Goal: Transaction & Acquisition: Purchase product/service

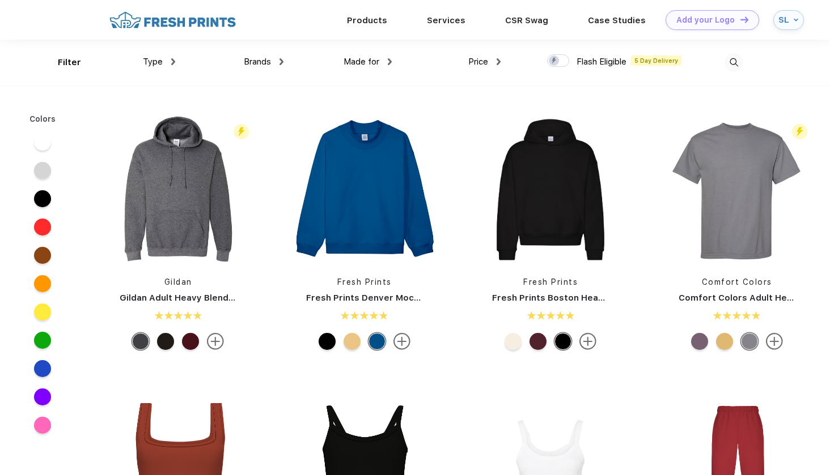
scroll to position [1, 0]
click at [734, 64] on img at bounding box center [733, 62] width 19 height 19
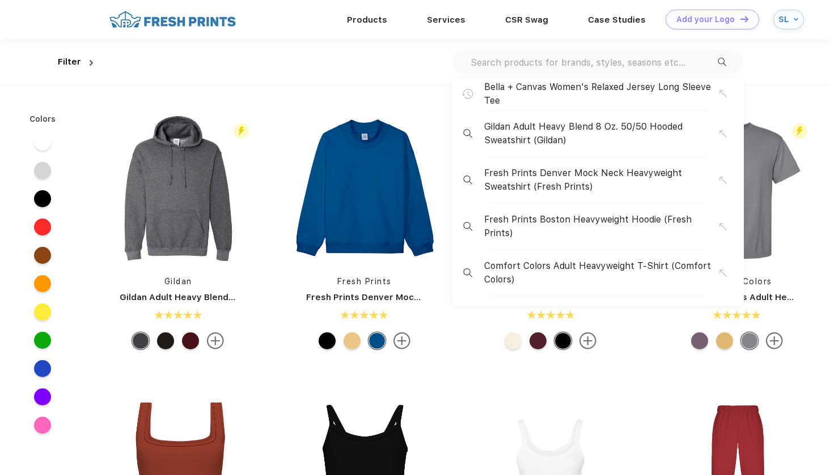
click at [574, 61] on input "text" at bounding box center [593, 62] width 248 height 12
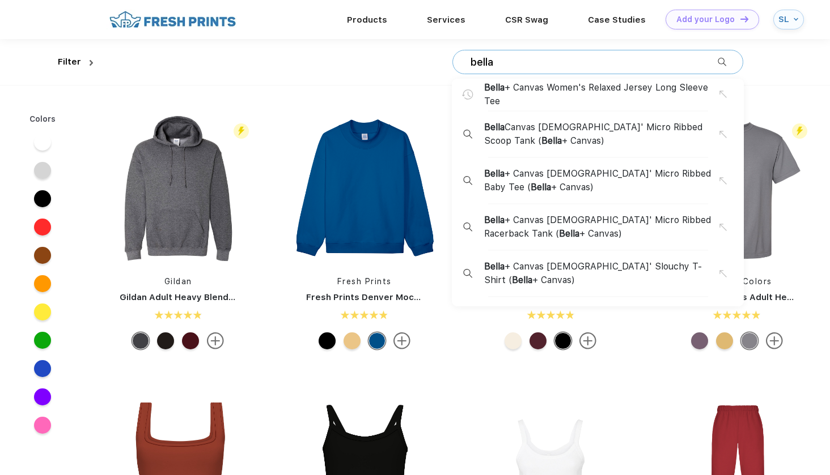
type input "Bella"
drag, startPoint x: 574, startPoint y: 61, endPoint x: 595, endPoint y: 95, distance: 39.5
click at [595, 95] on span "Bella + Canvas Women's Relaxed Jersey Long Sleeve Tee" at bounding box center [601, 94] width 235 height 27
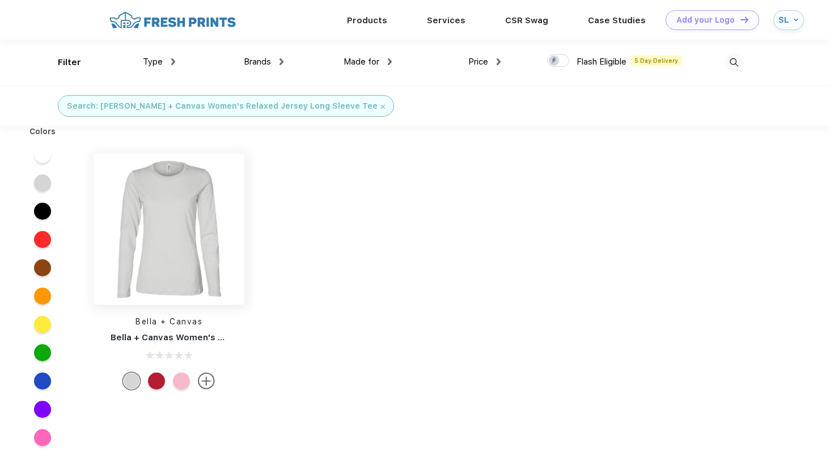
click at [196, 259] on img at bounding box center [168, 229] width 151 height 151
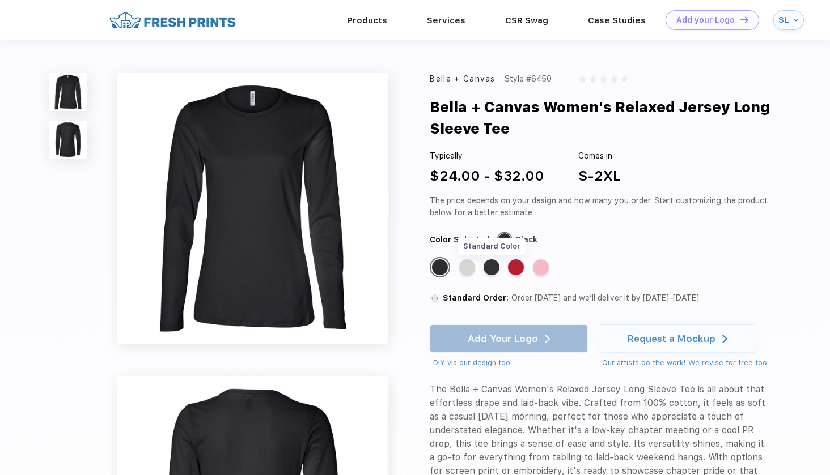
click at [492, 269] on div "Standard Color" at bounding box center [491, 268] width 16 height 16
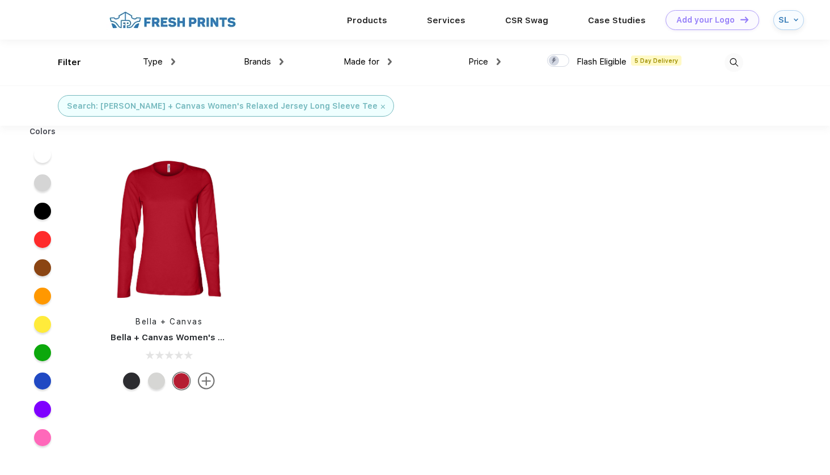
click at [737, 56] on img at bounding box center [733, 62] width 19 height 19
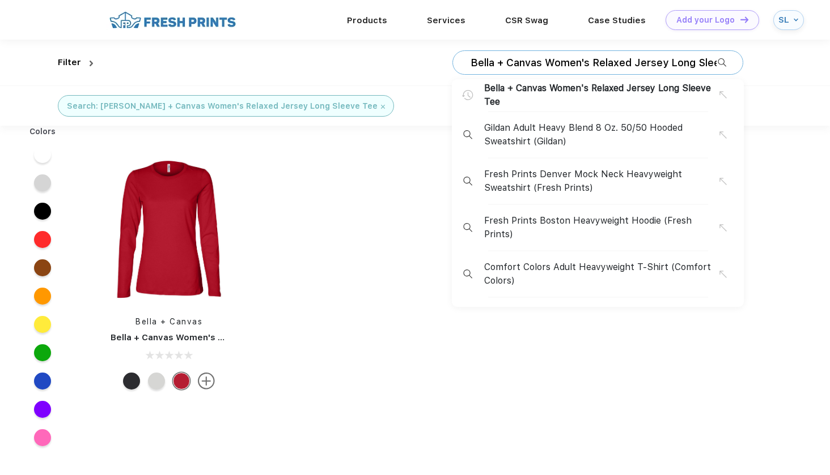
drag, startPoint x: 470, startPoint y: 65, endPoint x: 760, endPoint y: 78, distance: 291.0
click at [760, 78] on div "Filter Bella + Canvas Women's Relaxed Jersey Long Sleeve Tee Bella + Canvas Wom…" at bounding box center [414, 63] width 713 height 46
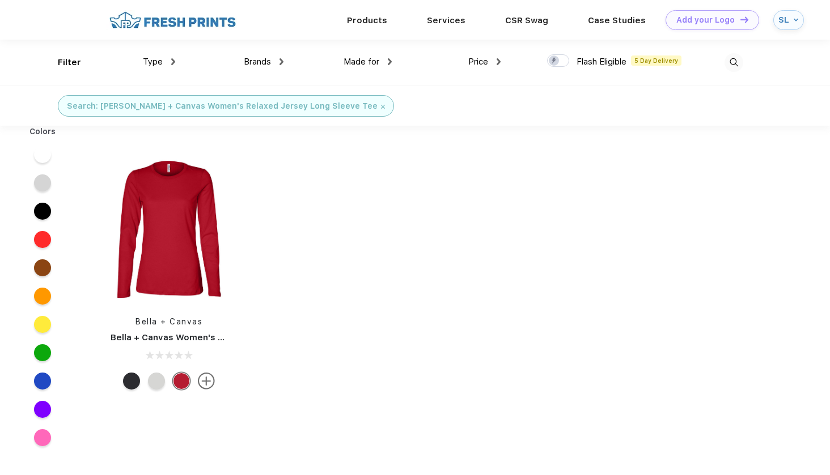
click at [732, 63] on img at bounding box center [733, 62] width 19 height 19
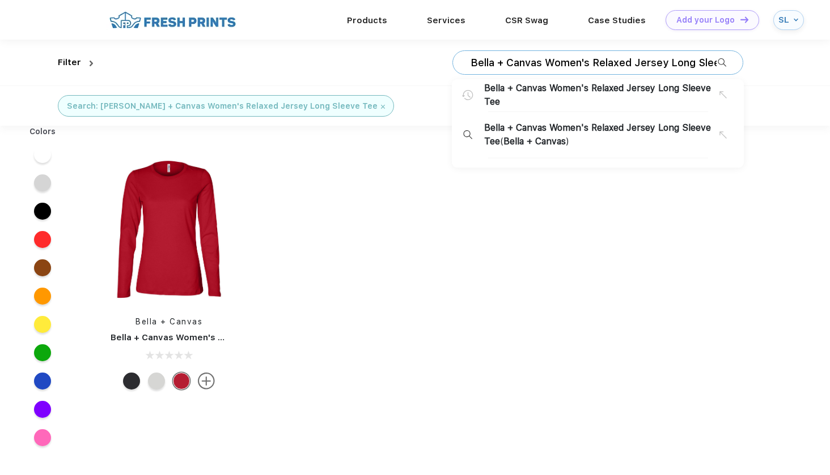
click at [653, 63] on input "Bella + Canvas Women's Relaxed Jersey Long Sleeve Tee" at bounding box center [593, 63] width 248 height 12
drag, startPoint x: 473, startPoint y: 62, endPoint x: 741, endPoint y: 70, distance: 268.7
click at [741, 70] on div "Bella + Canvas Women's Relaxed Jersey Long Sleeve Tee Bella + Canvas Women's Re…" at bounding box center [419, 63] width 645 height 46
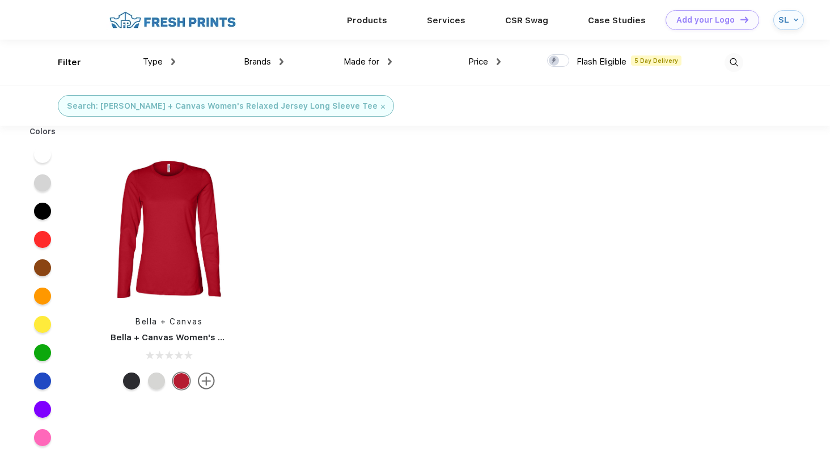
click at [738, 59] on img at bounding box center [733, 62] width 19 height 19
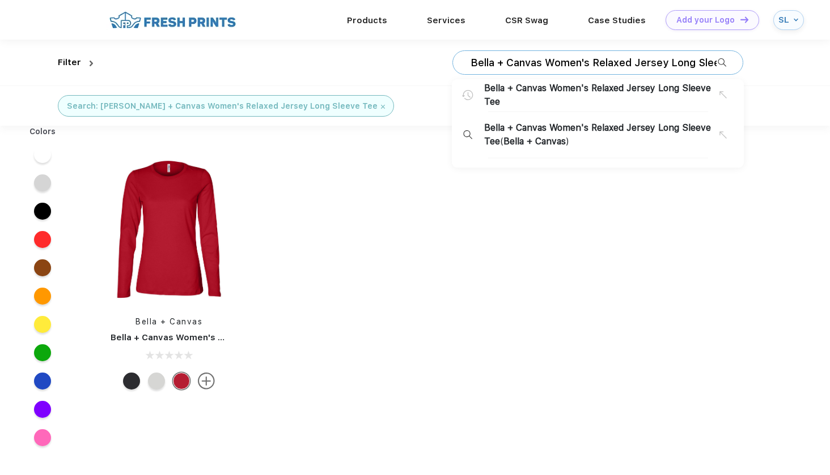
click at [672, 57] on input "Bella + Canvas Women's Relaxed Jersey Long Sleeve Tee" at bounding box center [593, 63] width 248 height 12
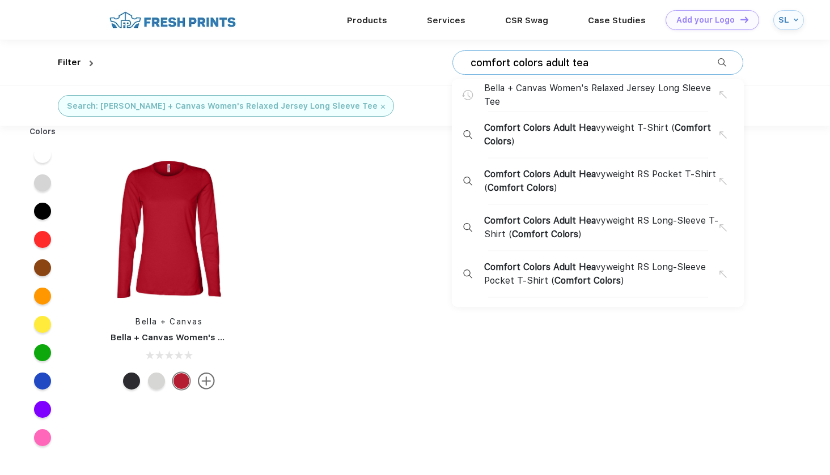
drag, startPoint x: 632, startPoint y: 102, endPoint x: 615, endPoint y: 221, distance: 120.2
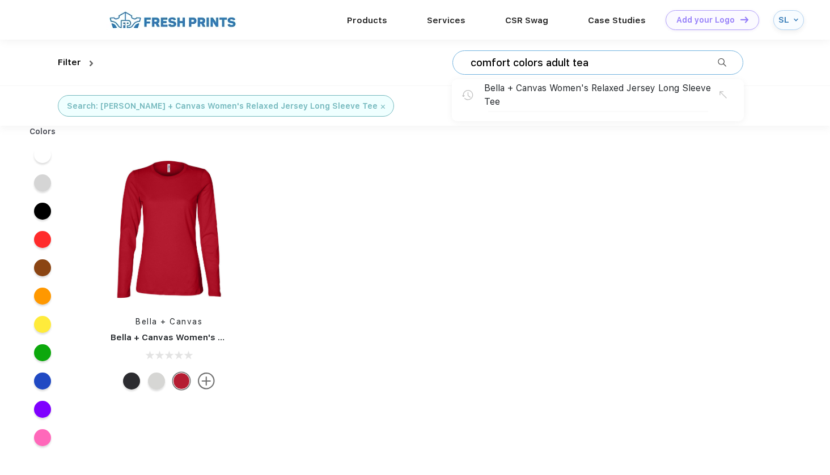
click at [594, 58] on input "comfort colors adult tea" at bounding box center [593, 63] width 248 height 12
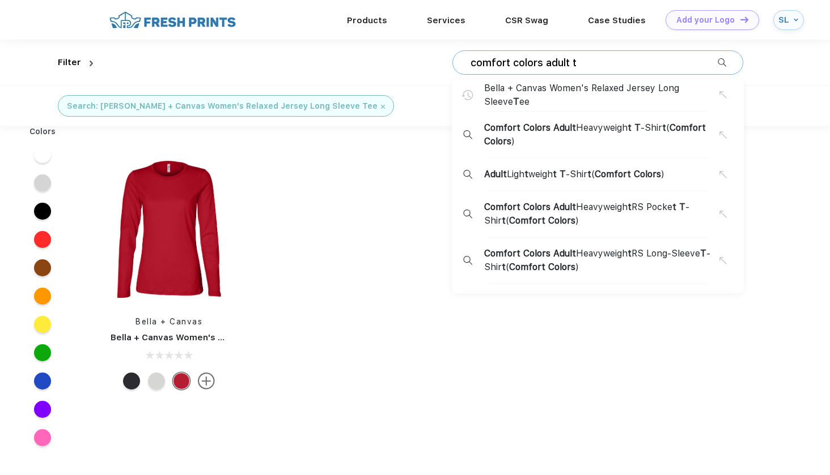
type input "comfort colors adult t"
click at [542, 270] on span "Comfort" at bounding box center [527, 267] width 36 height 11
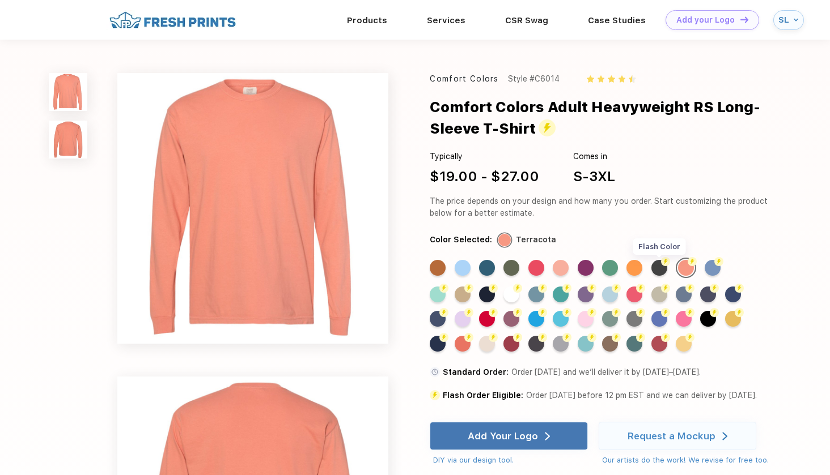
click at [657, 269] on div "Flash Color" at bounding box center [659, 268] width 16 height 16
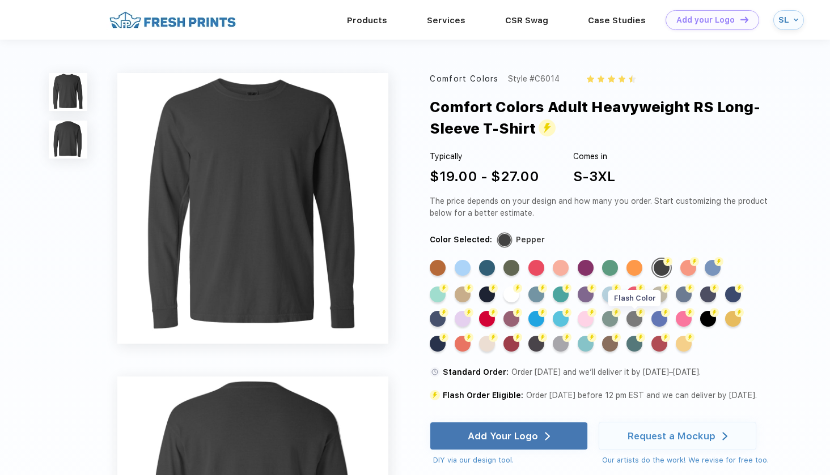
click at [634, 317] on div "Flash Color" at bounding box center [634, 319] width 16 height 16
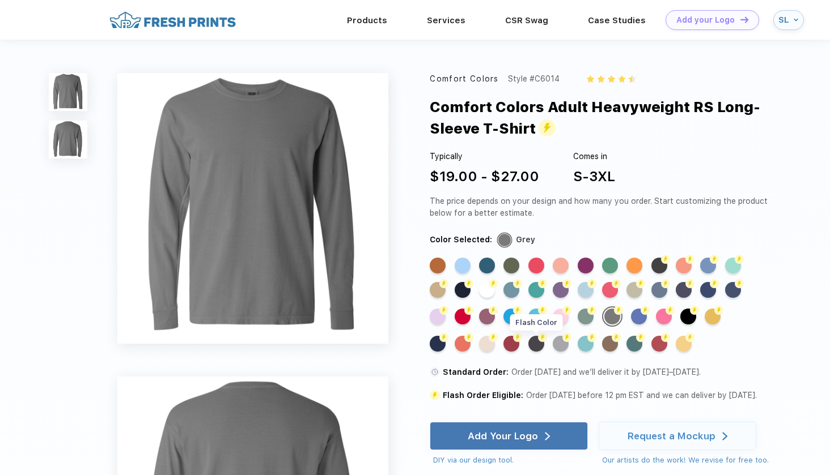
click at [535, 345] on div "Flash Color" at bounding box center [536, 344] width 16 height 16
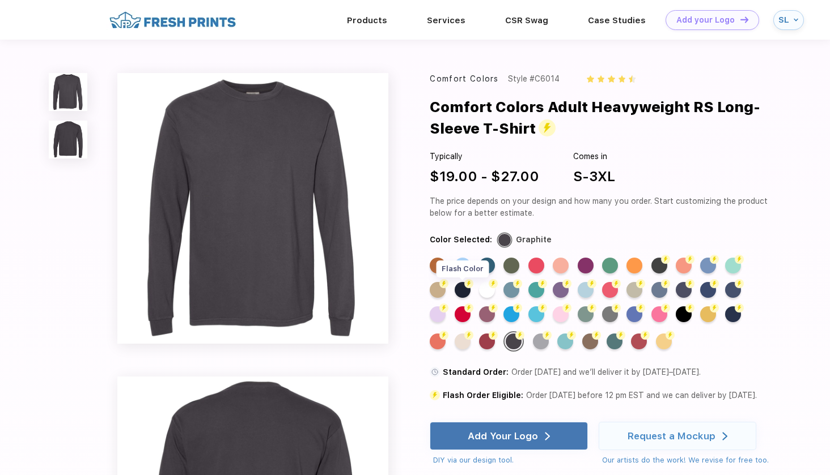
click at [466, 292] on div "Flash Color" at bounding box center [462, 290] width 16 height 16
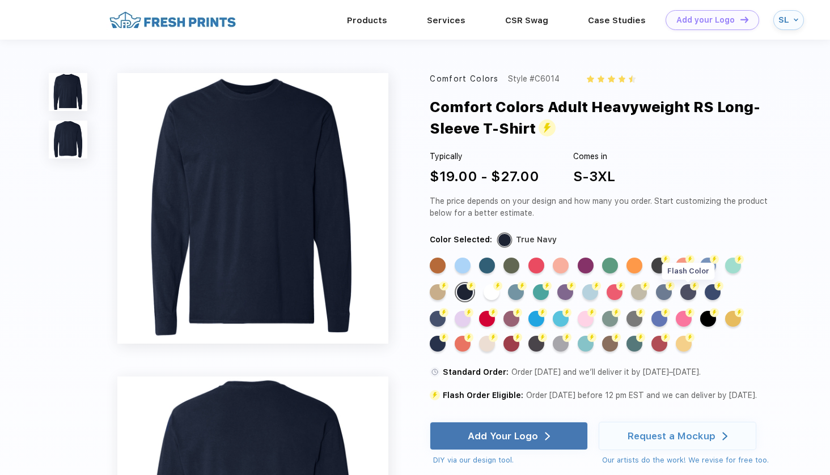
click at [691, 291] on div "Flash Color" at bounding box center [688, 292] width 16 height 16
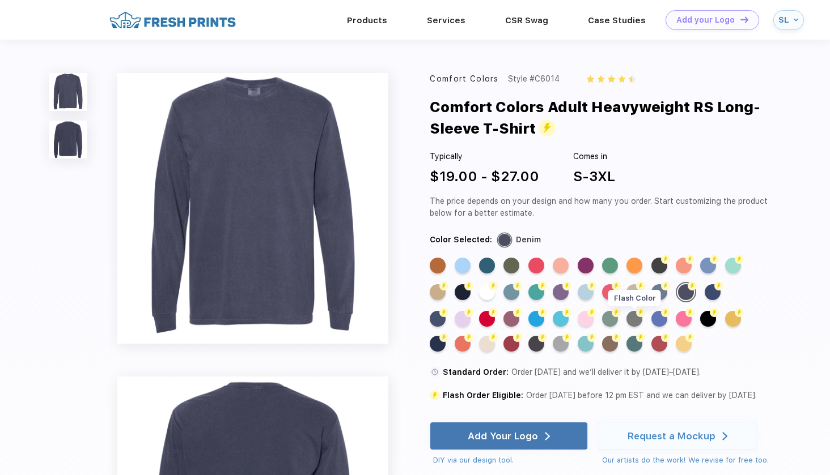
click at [637, 312] on img at bounding box center [640, 312] width 9 height 9
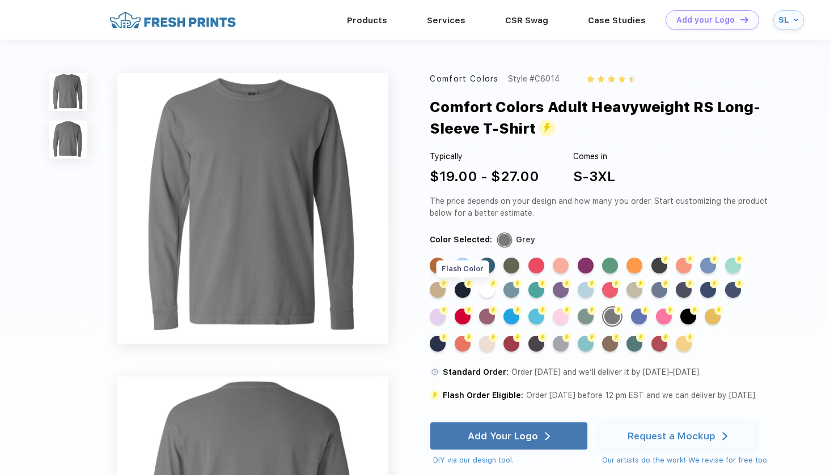
click at [463, 290] on div "Flash Color" at bounding box center [462, 290] width 16 height 16
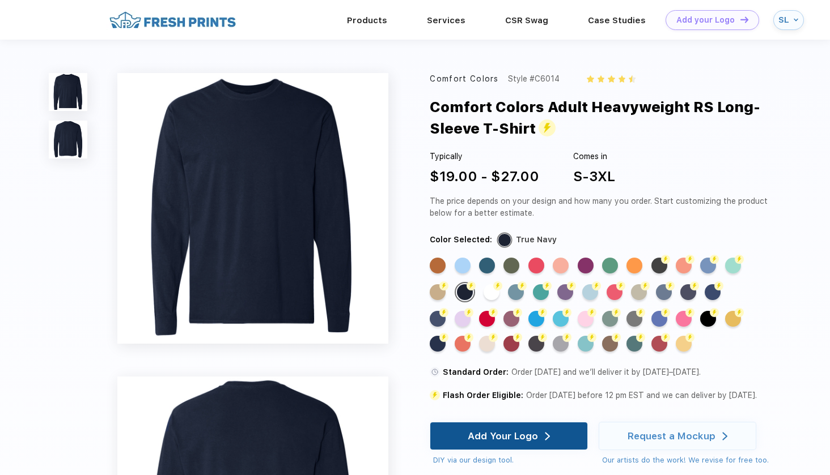
click at [477, 435] on div "Add Your Logo" at bounding box center [502, 436] width 70 height 11
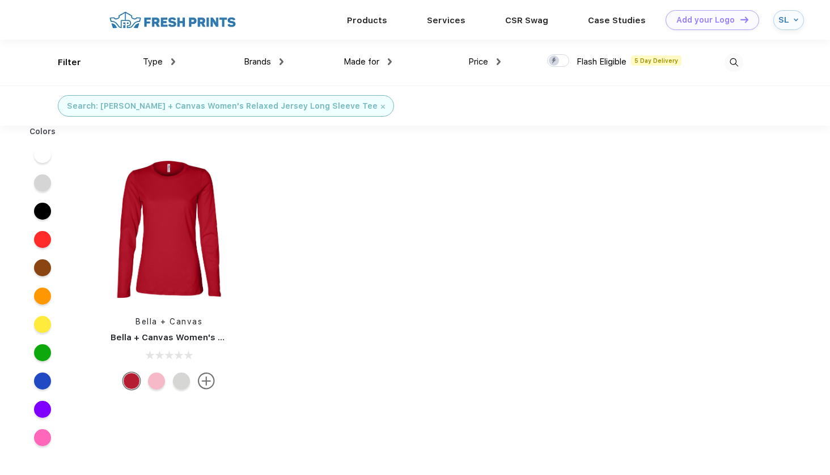
scroll to position [1, 0]
click at [734, 62] on img at bounding box center [733, 62] width 19 height 19
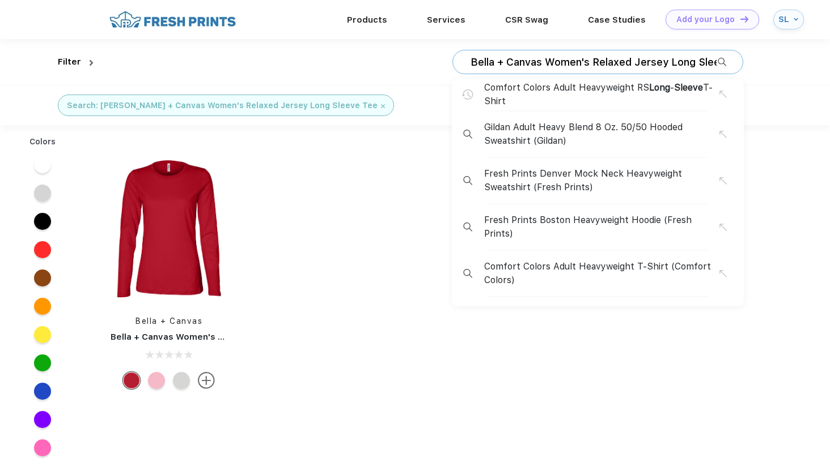
drag, startPoint x: 470, startPoint y: 59, endPoint x: 796, endPoint y: 86, distance: 326.3
click at [797, 85] on div "Filter Bella + Canvas Women's Relaxed Jersey Long Sleeve Tee Comfort Colors Adu…" at bounding box center [415, 82] width 830 height 86
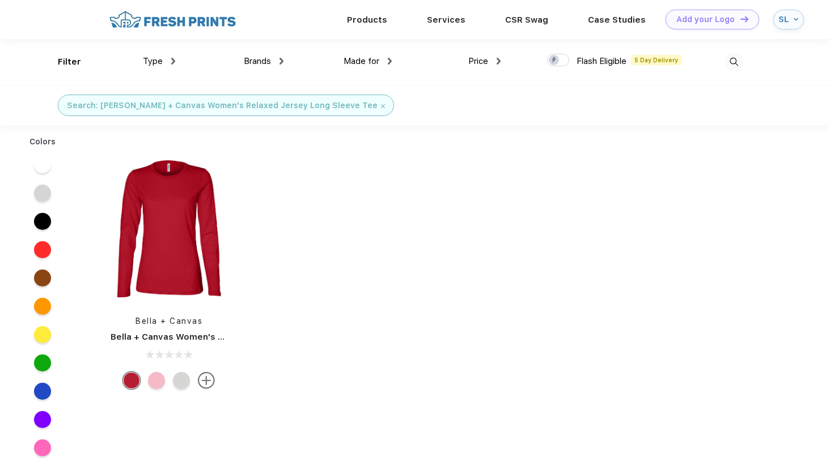
click at [734, 61] on img at bounding box center [733, 62] width 19 height 19
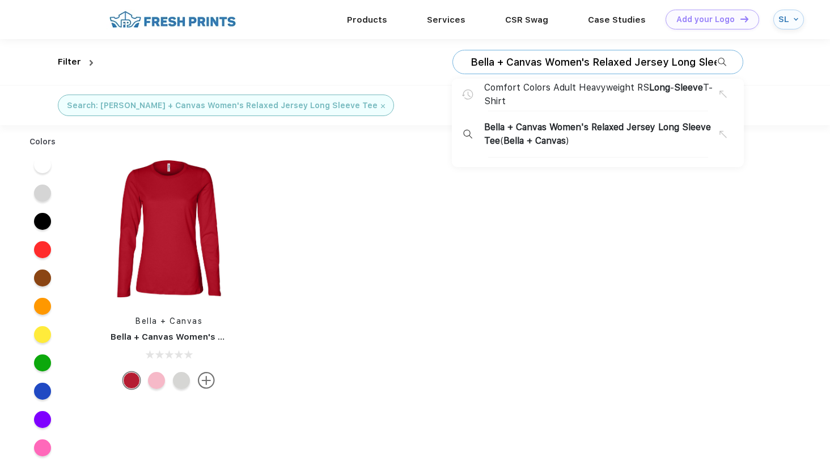
click at [683, 66] on input "Bella + Canvas Women's Relaxed Jersey Long Sleeve Tee" at bounding box center [593, 62] width 248 height 12
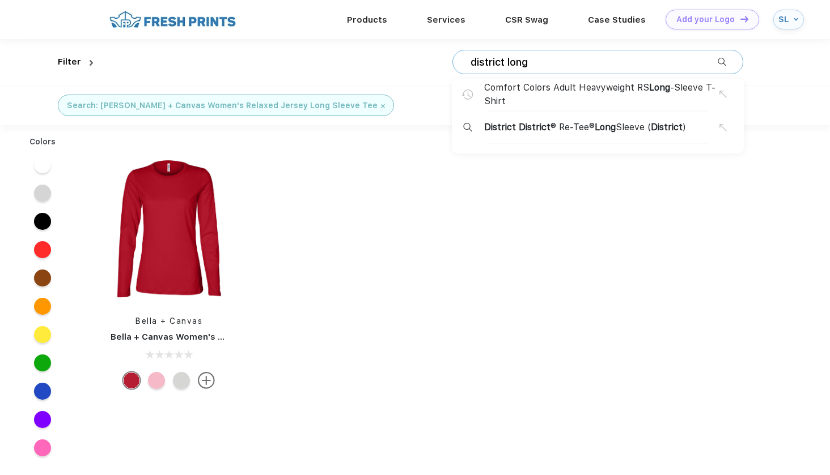
type input "district long"
click at [581, 125] on span "District District ® Re-Tee® [GEOGRAPHIC_DATA] ( District )" at bounding box center [585, 128] width 202 height 14
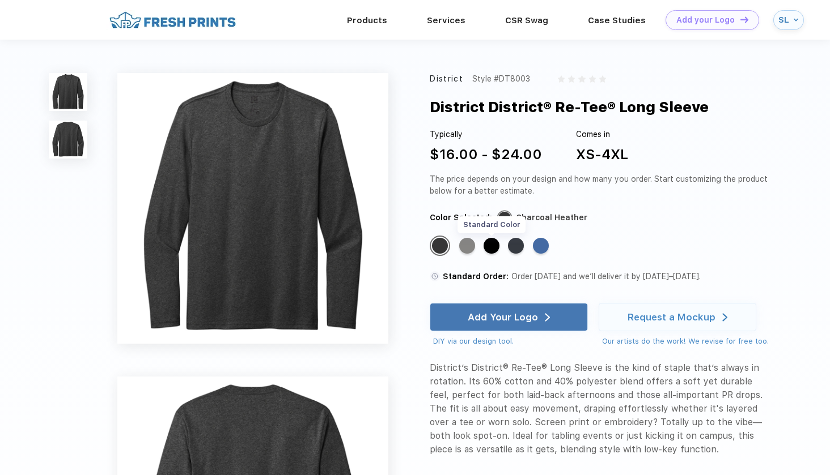
click at [490, 245] on div "Standard Color" at bounding box center [491, 246] width 16 height 16
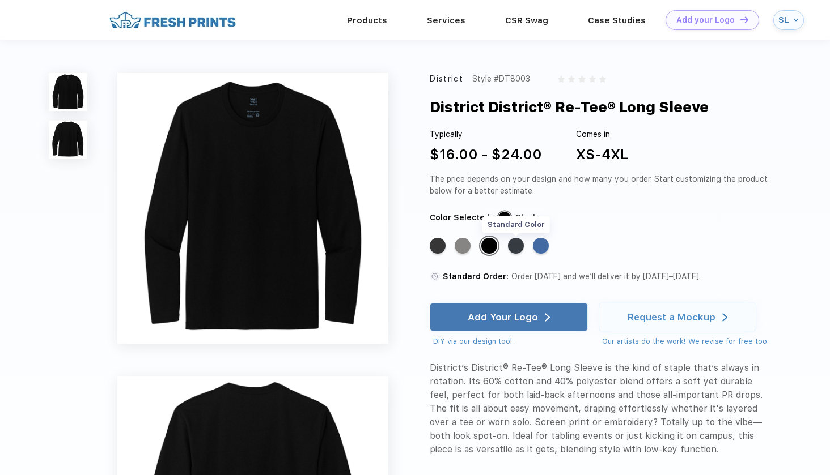
click at [518, 246] on div "Standard Color" at bounding box center [516, 246] width 16 height 16
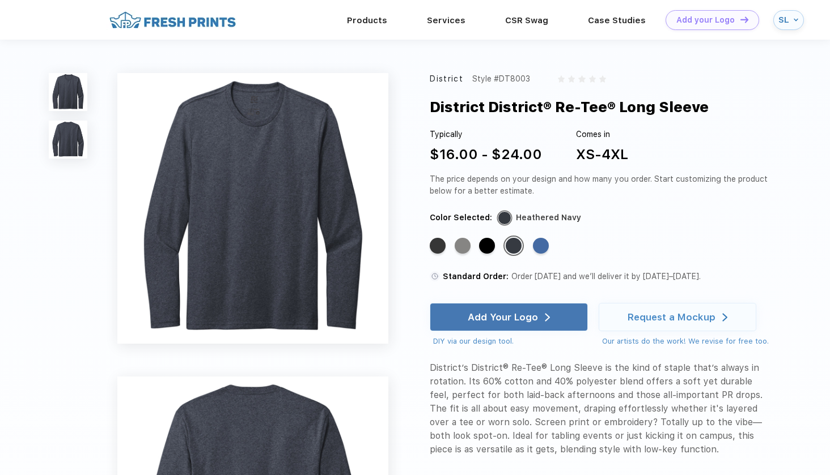
click at [431, 252] on div "Standard Color" at bounding box center [438, 246] width 16 height 16
click at [434, 243] on div "Standard Color" at bounding box center [438, 246] width 16 height 16
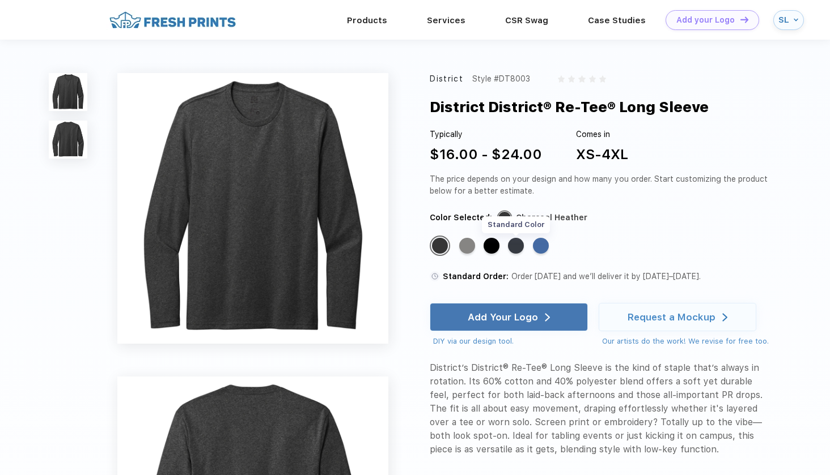
click at [521, 246] on div "Standard Color" at bounding box center [516, 246] width 16 height 16
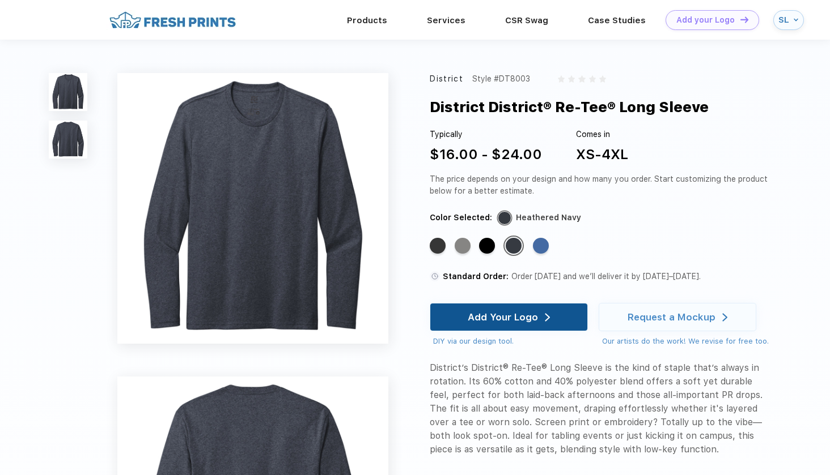
click at [481, 324] on div "Add Your Logo" at bounding box center [508, 317] width 82 height 27
